Goal: Information Seeking & Learning: Learn about a topic

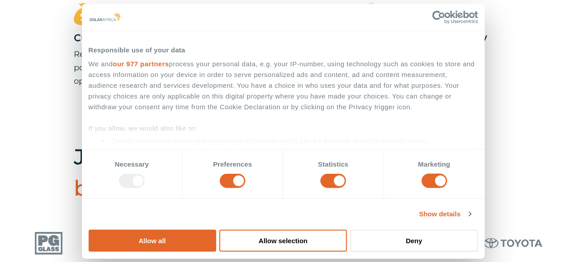
scroll to position [410, 0]
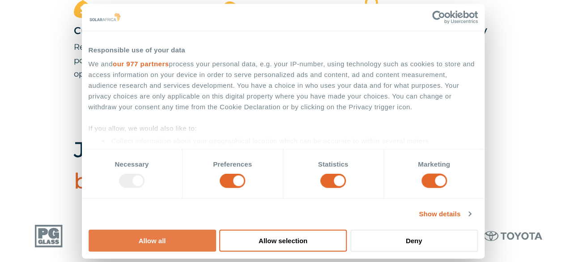
click at [216, 229] on button "Allow all" at bounding box center [153, 240] width 128 height 22
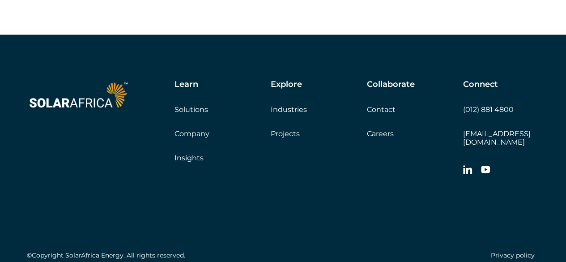
scroll to position [2586, 0]
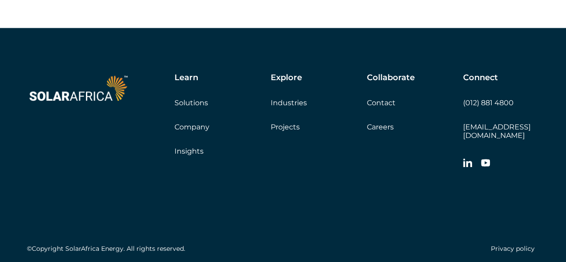
click at [381, 131] on link "Careers" at bounding box center [380, 127] width 27 height 9
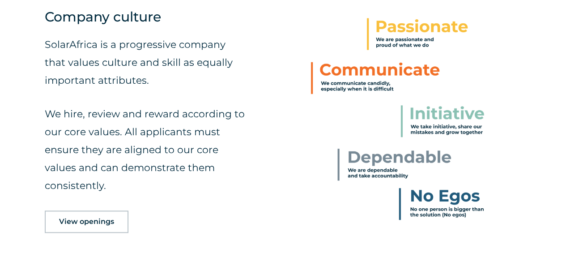
scroll to position [358, 0]
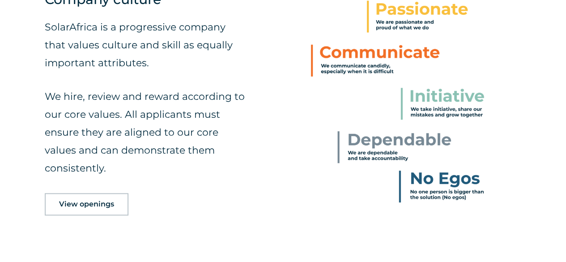
click at [111, 191] on div "SolarAfrica is a progressive company that values culture and skill as equally i…" at bounding box center [146, 109] width 203 height 183
click at [102, 208] on span "View openings" at bounding box center [86, 203] width 55 height 7
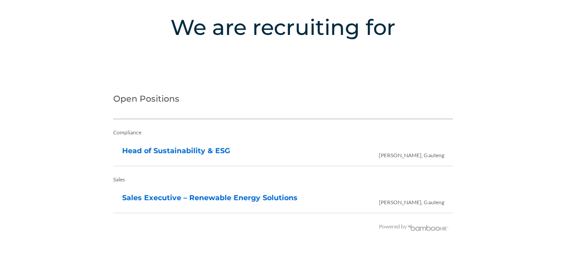
scroll to position [1842, 0]
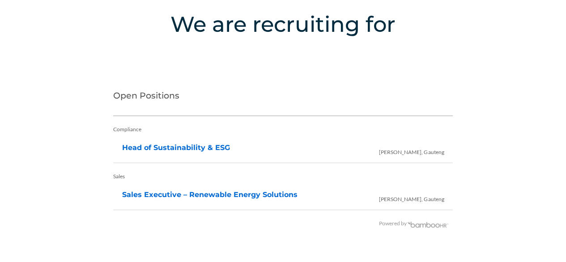
click at [198, 143] on li "Head of Sustainability & ESG Irene, Gauteng" at bounding box center [283, 148] width 322 height 18
click at [203, 145] on link "Head of Sustainability & ESG" at bounding box center [176, 147] width 108 height 9
